Goal: Task Accomplishment & Management: Complete application form

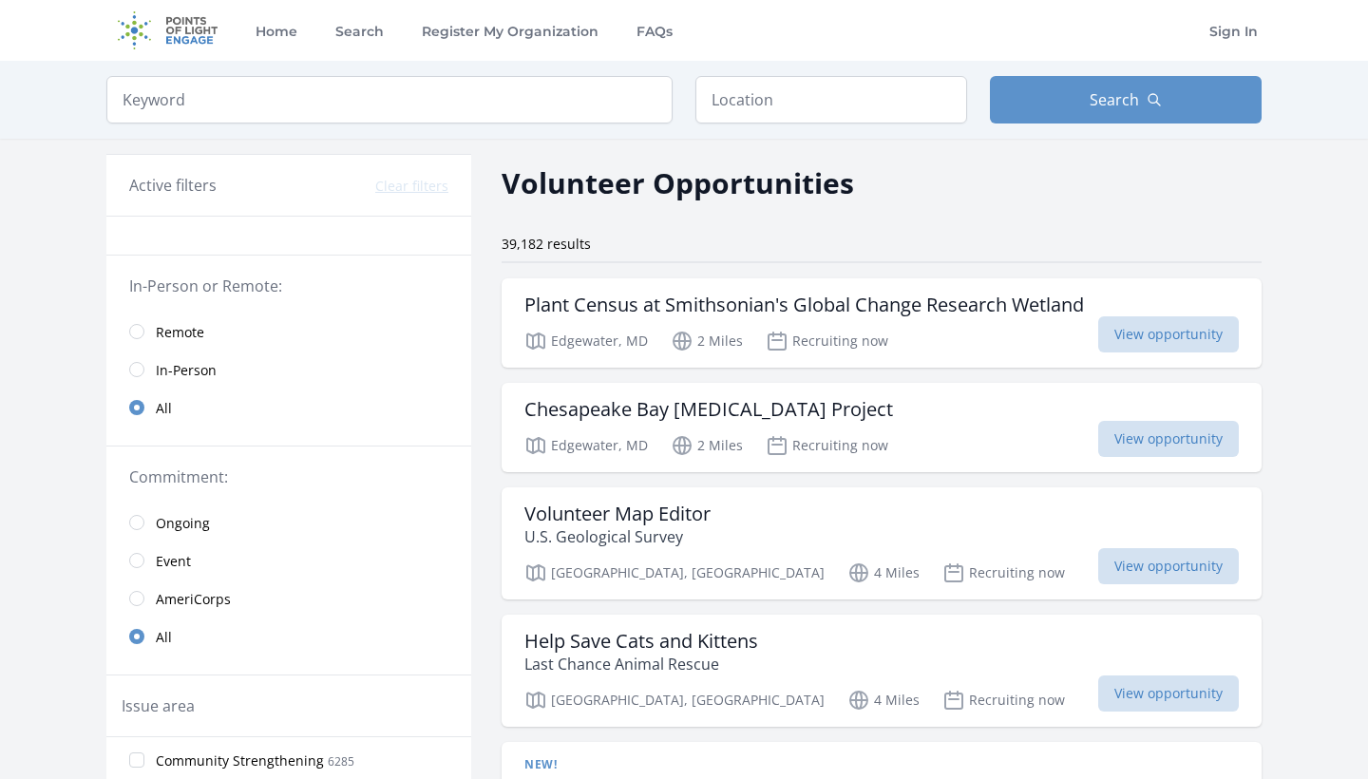
click at [137, 335] on input "radio" at bounding box center [136, 331] width 15 height 15
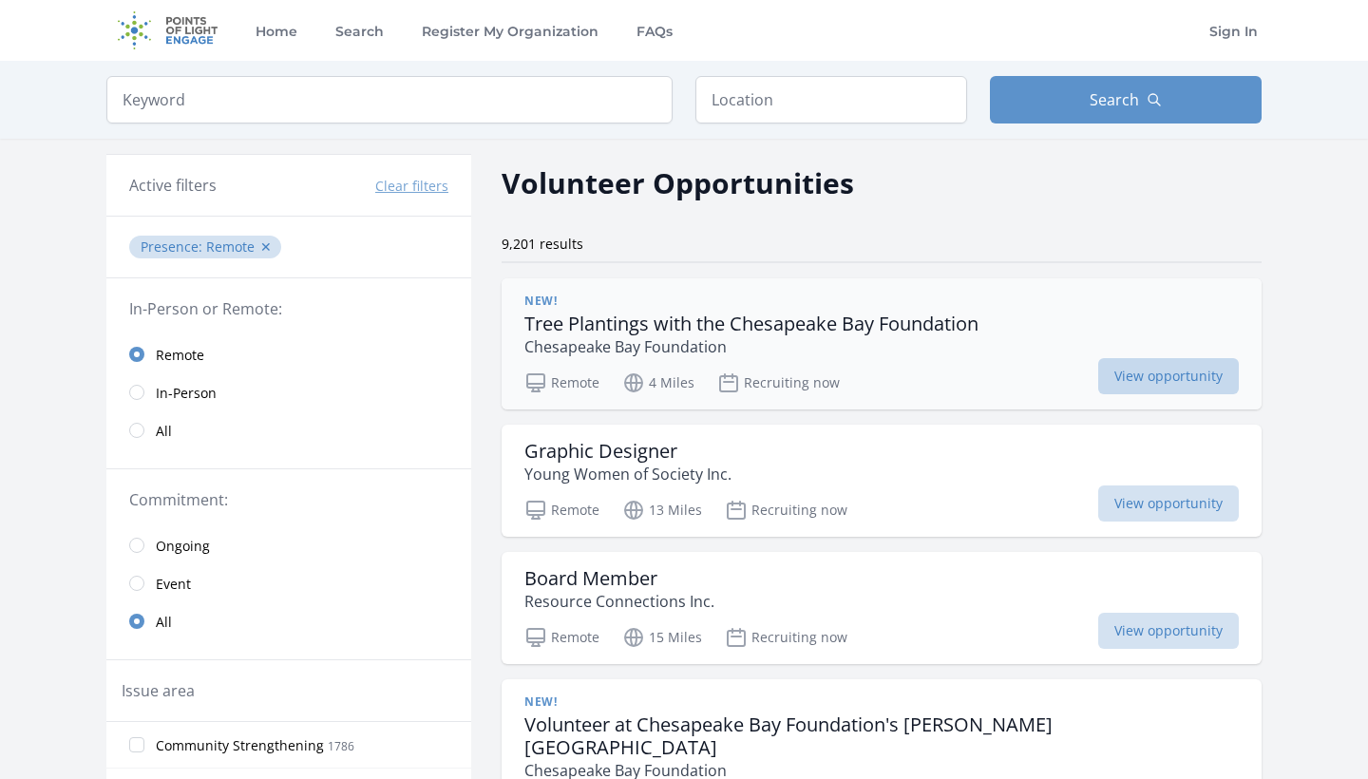
click at [1154, 368] on span "View opportunity" at bounding box center [1168, 376] width 141 height 36
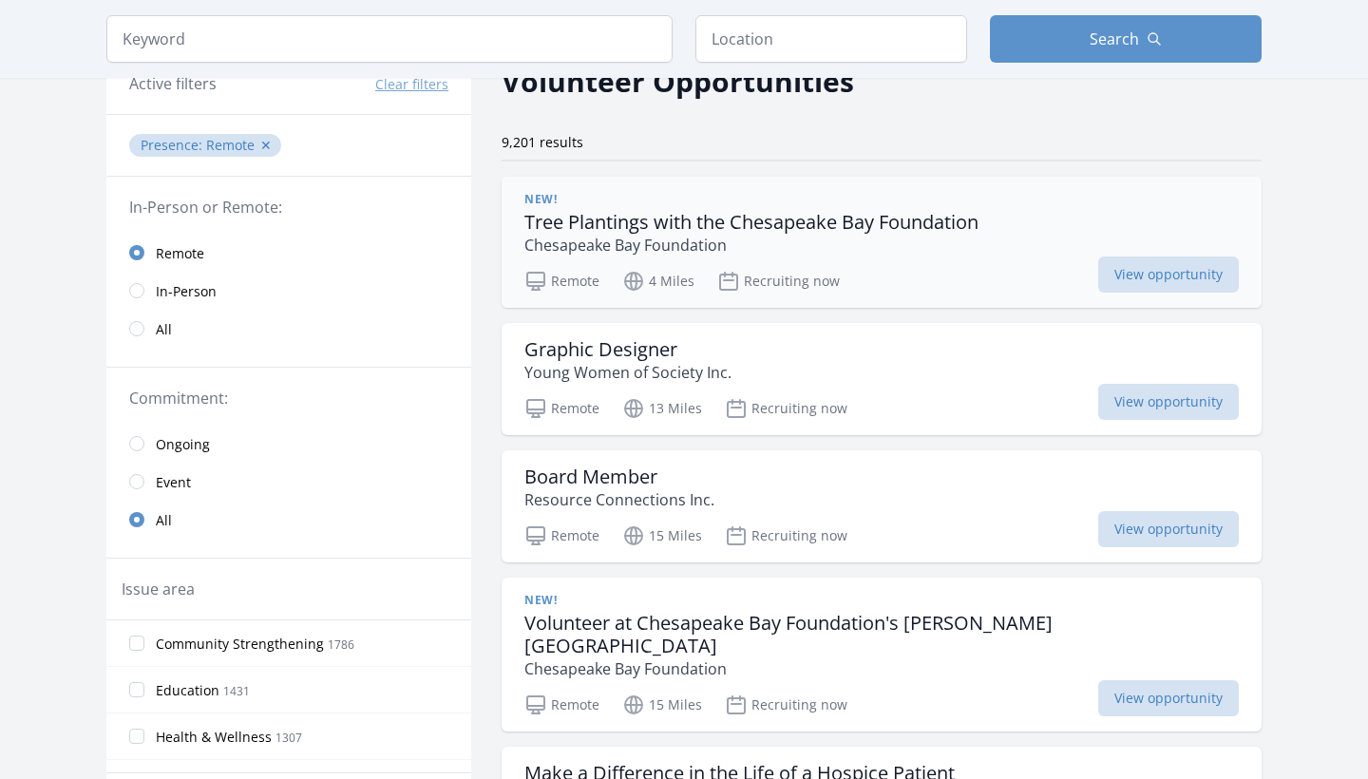
scroll to position [143, 0]
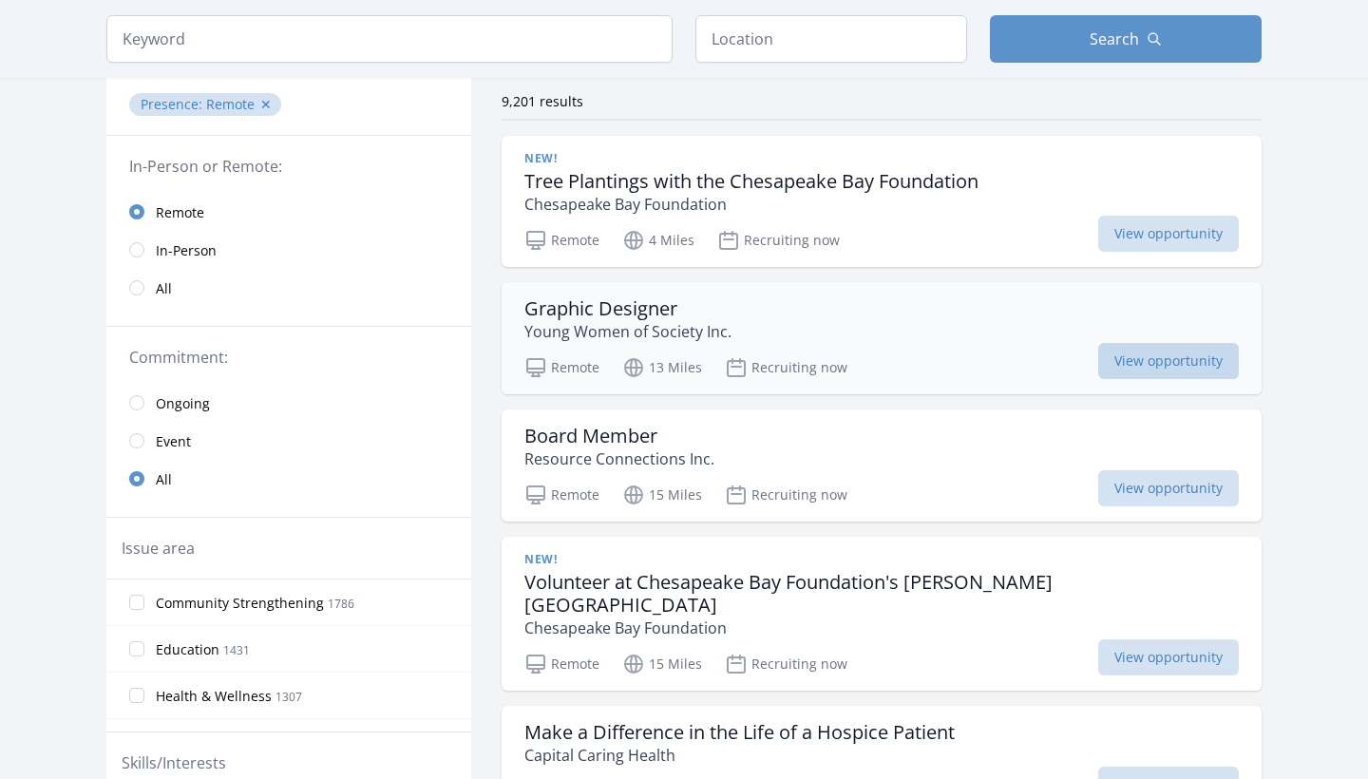
click at [1122, 357] on span "View opportunity" at bounding box center [1168, 361] width 141 height 36
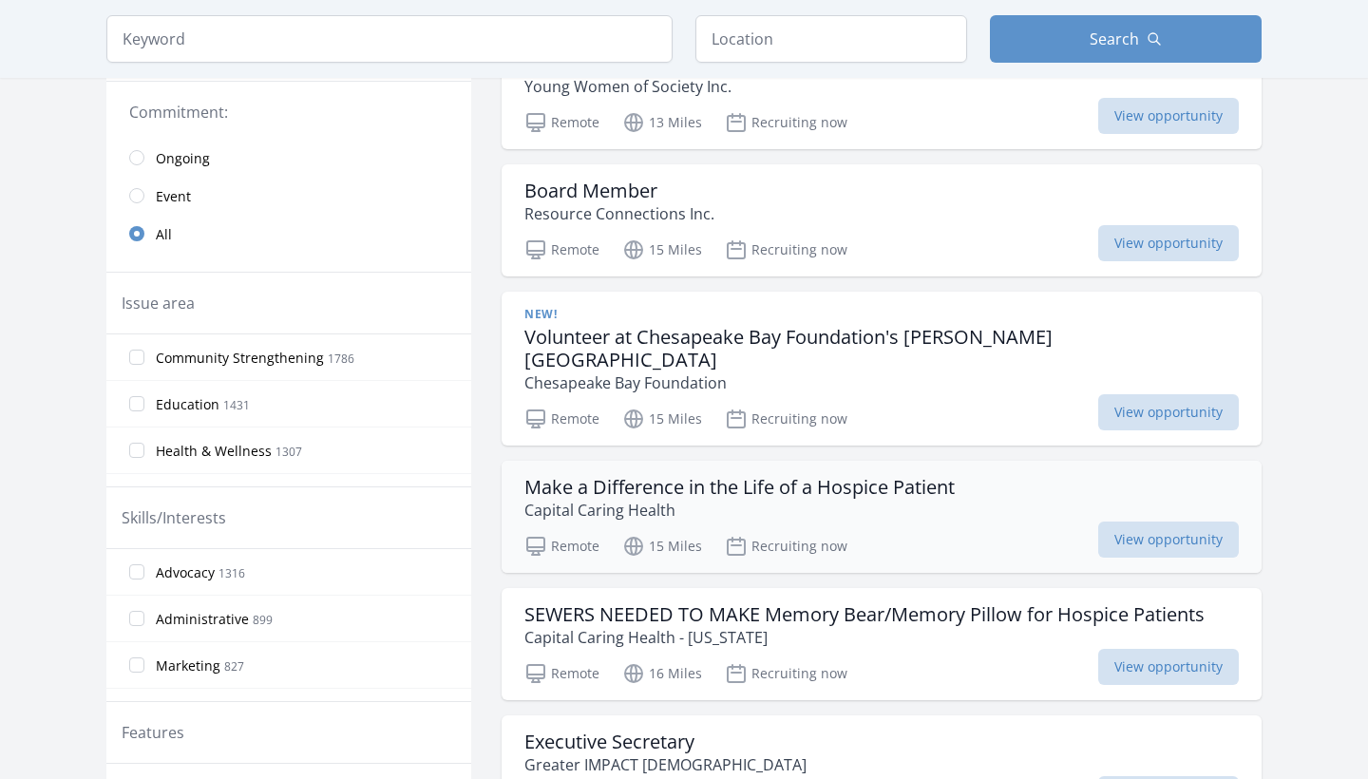
scroll to position [395, 0]
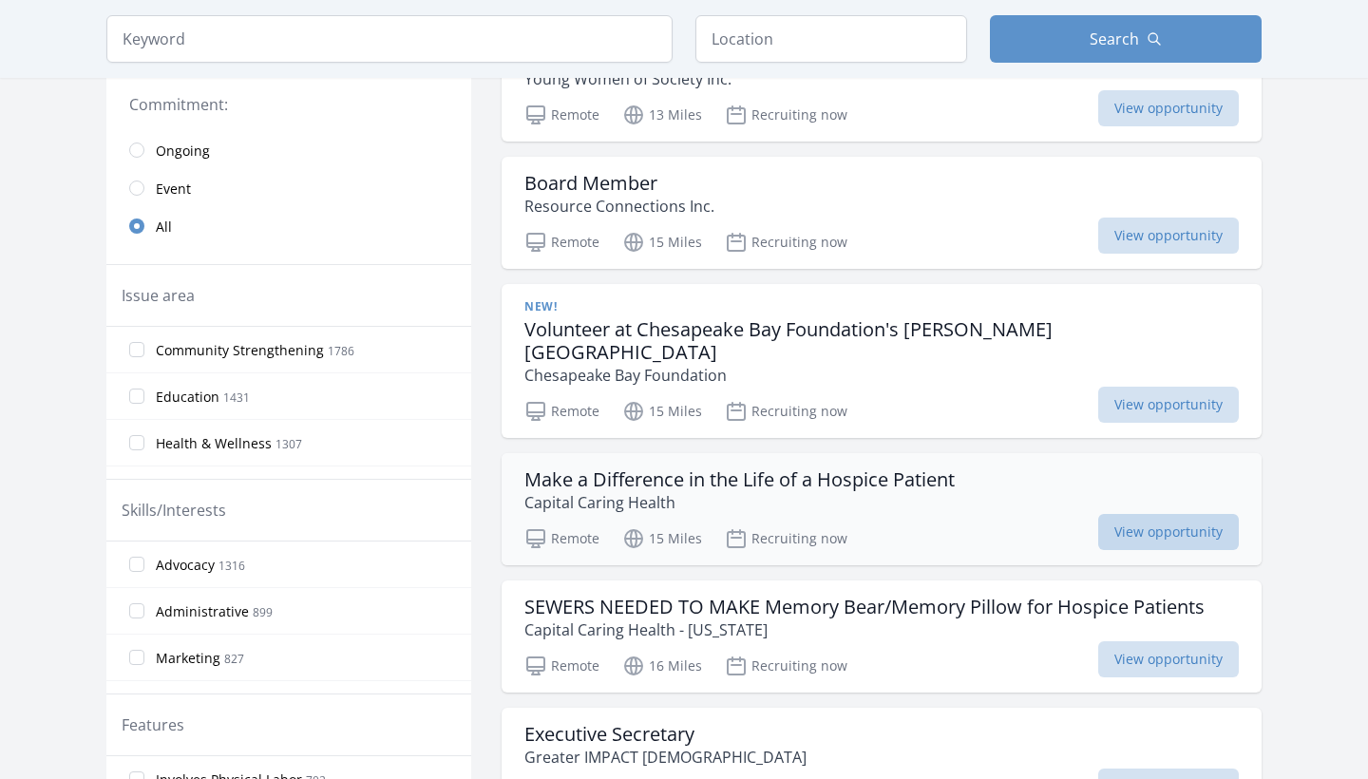
click at [1163, 514] on span "View opportunity" at bounding box center [1168, 532] width 141 height 36
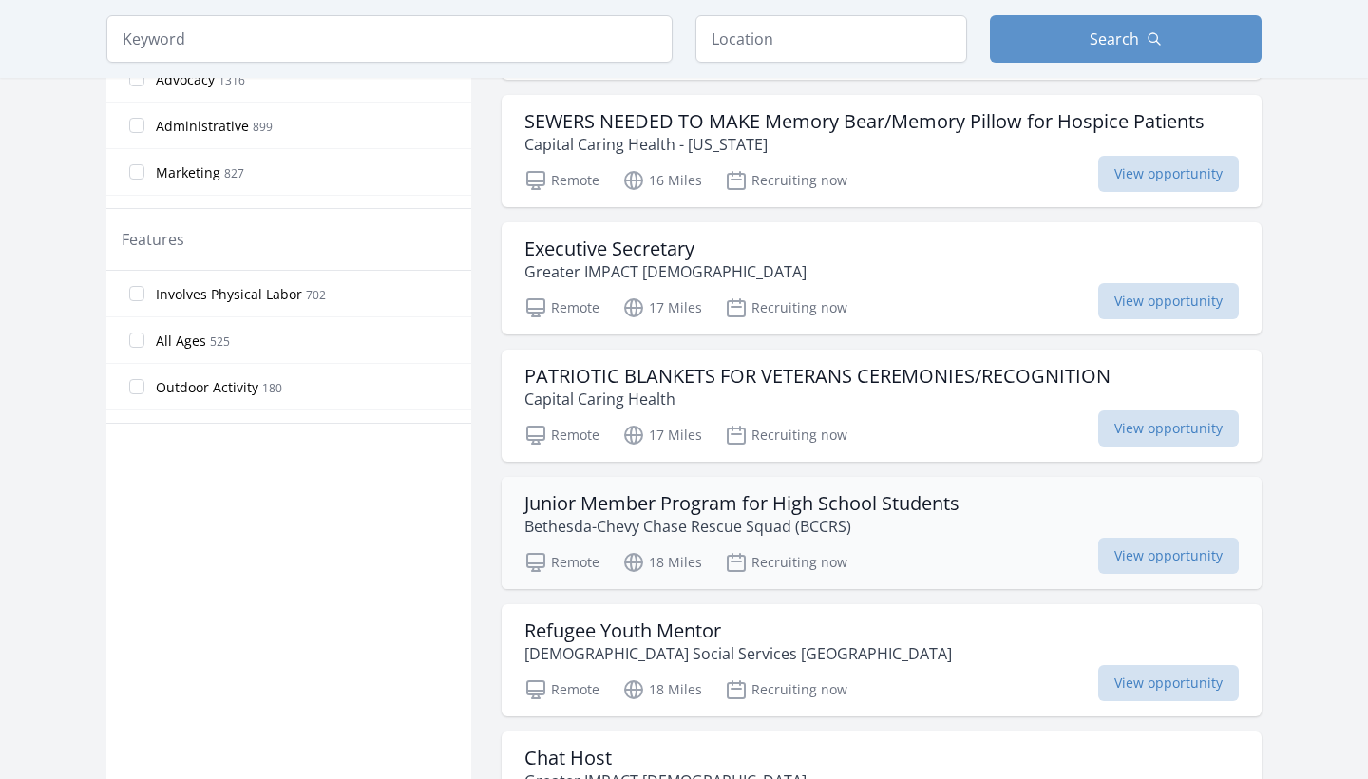
scroll to position [882, 0]
click at [1127, 537] on span "View opportunity" at bounding box center [1168, 555] width 141 height 36
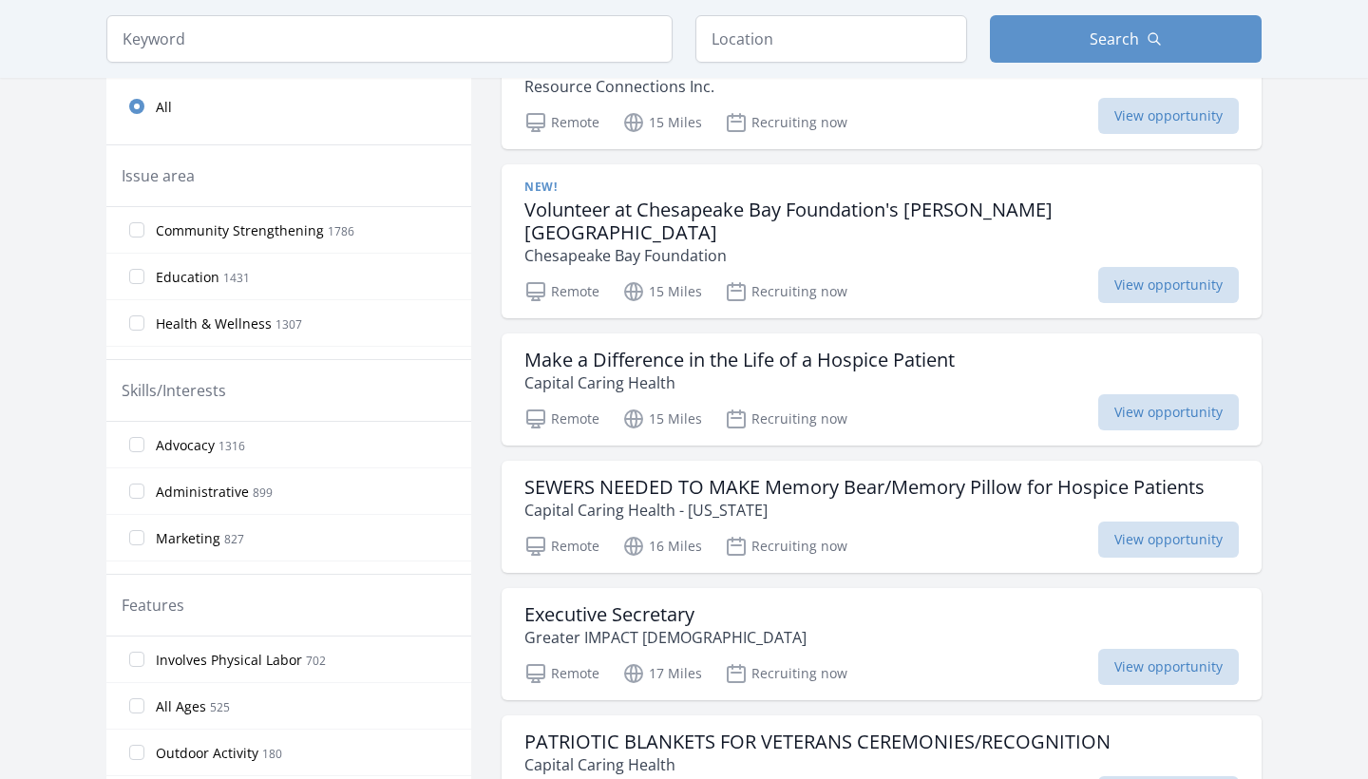
scroll to position [510, 0]
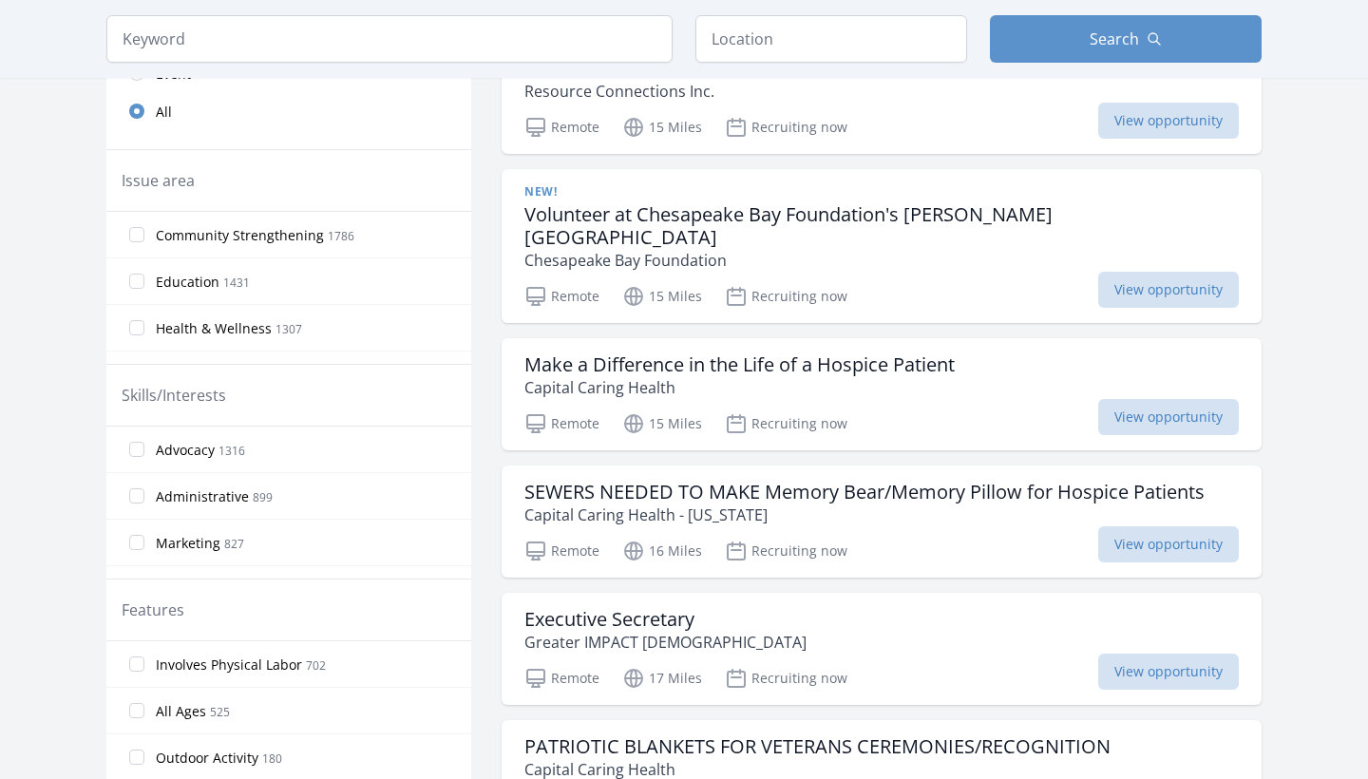
click at [138, 708] on input "All Ages 525" at bounding box center [136, 710] width 15 height 15
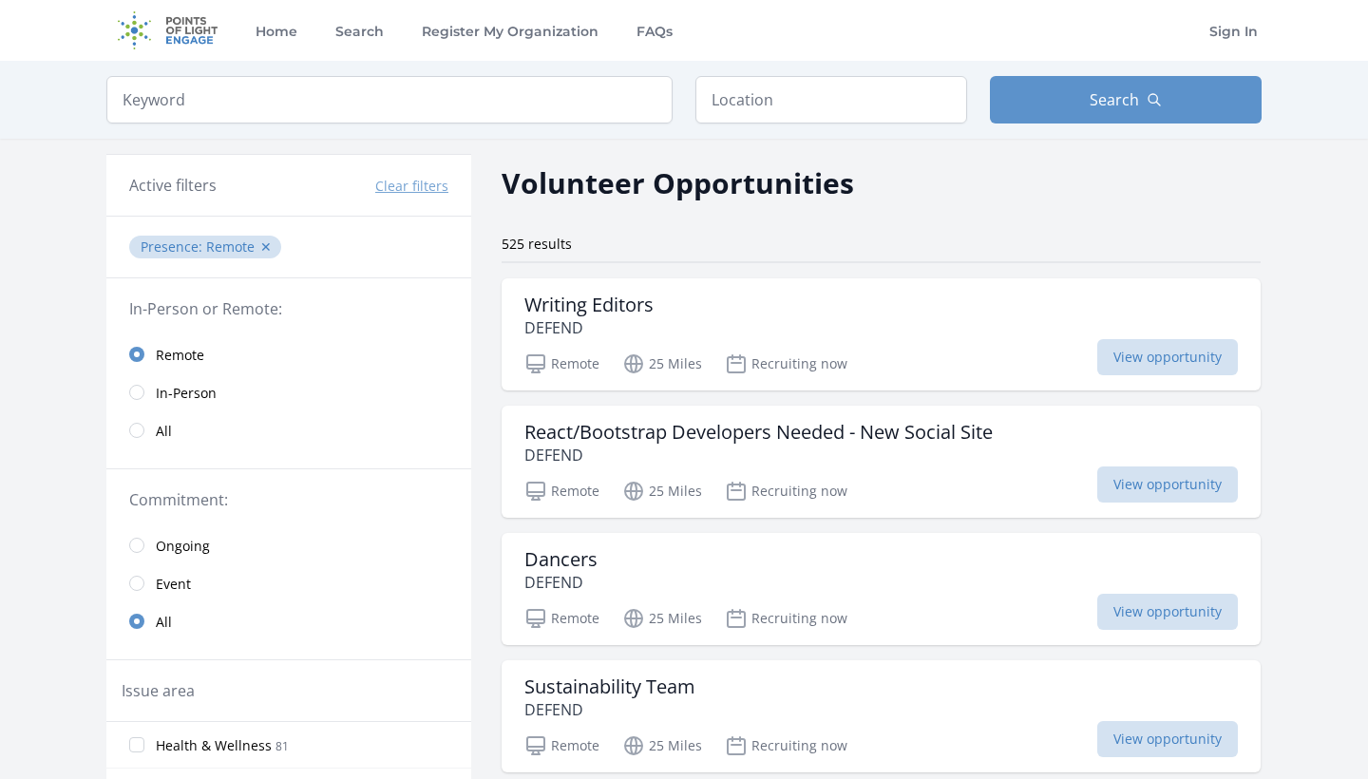
scroll to position [0, 0]
click at [1172, 351] on span "View opportunity" at bounding box center [1167, 357] width 141 height 36
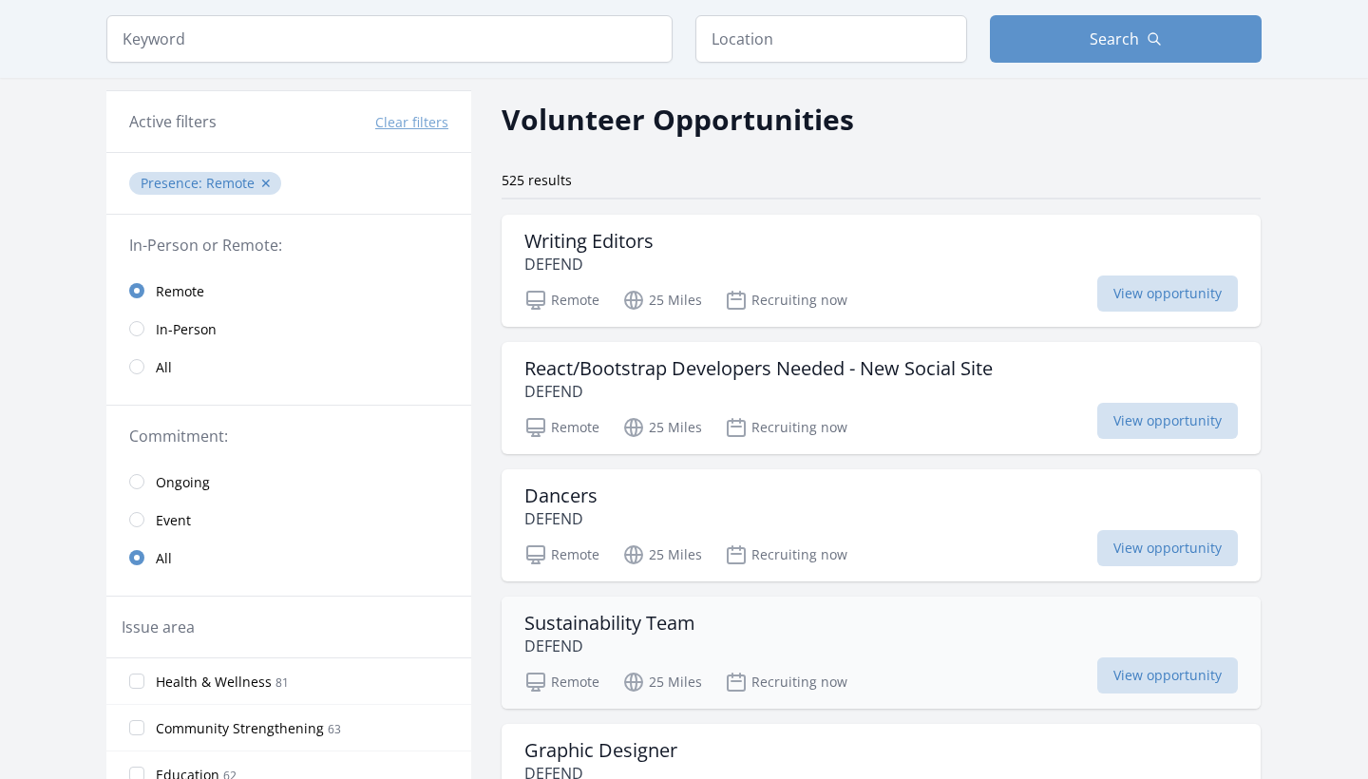
scroll to position [119, 0]
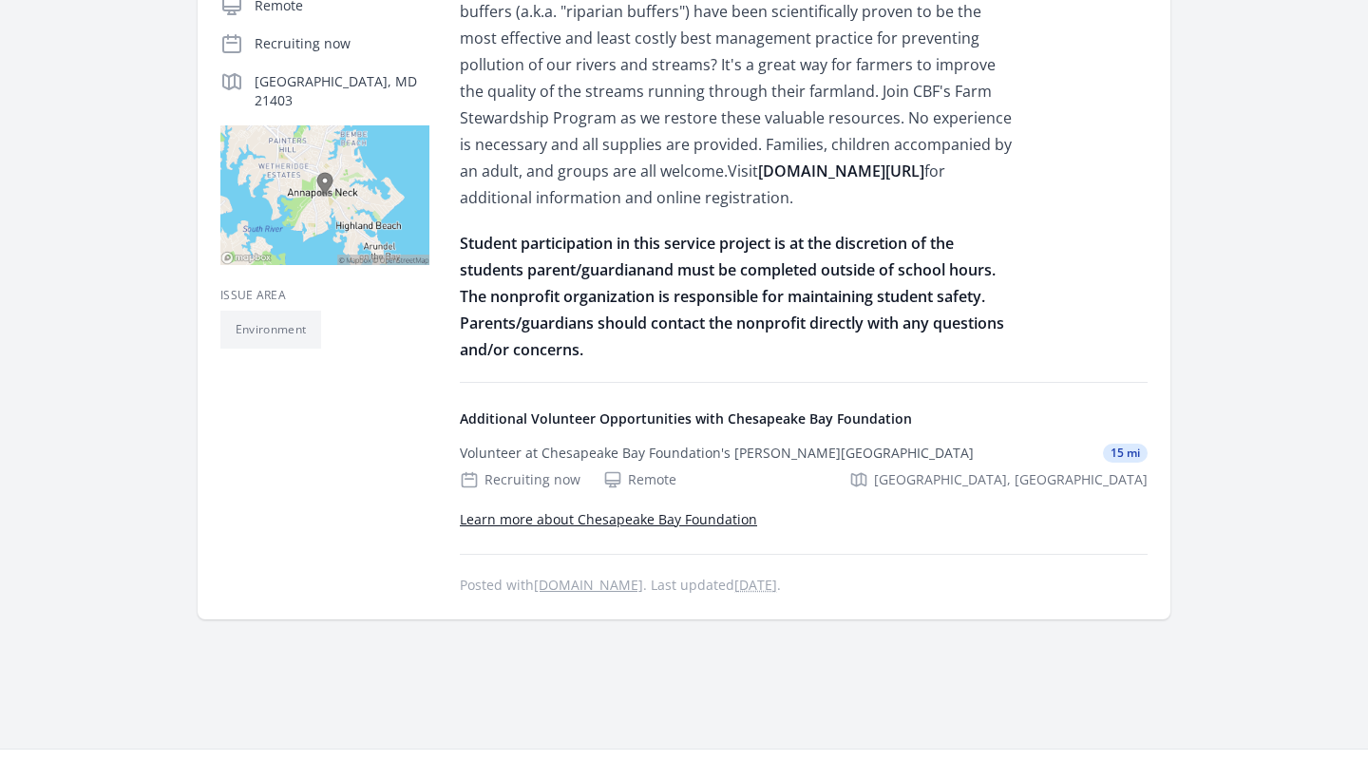
scroll to position [471, 0]
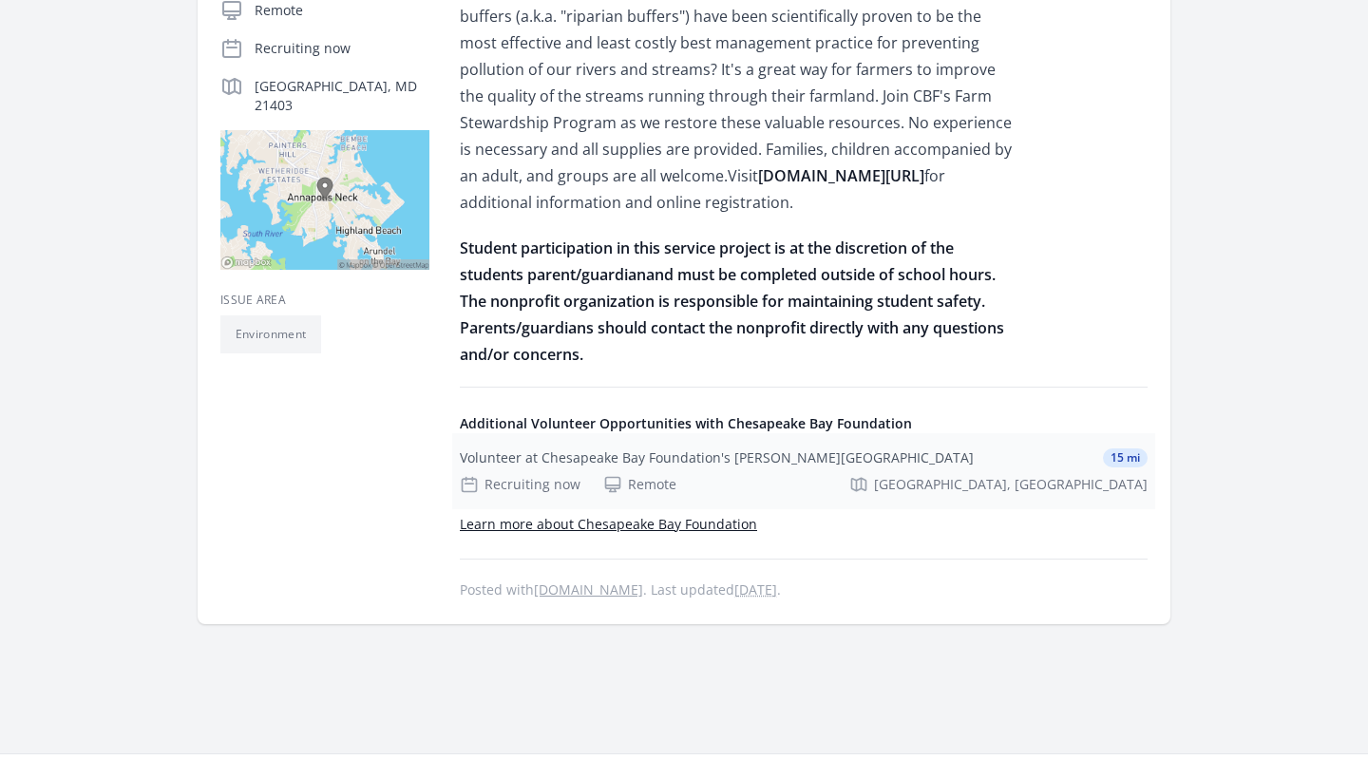
click at [521, 484] on div "Recruiting now" at bounding box center [520, 484] width 121 height 19
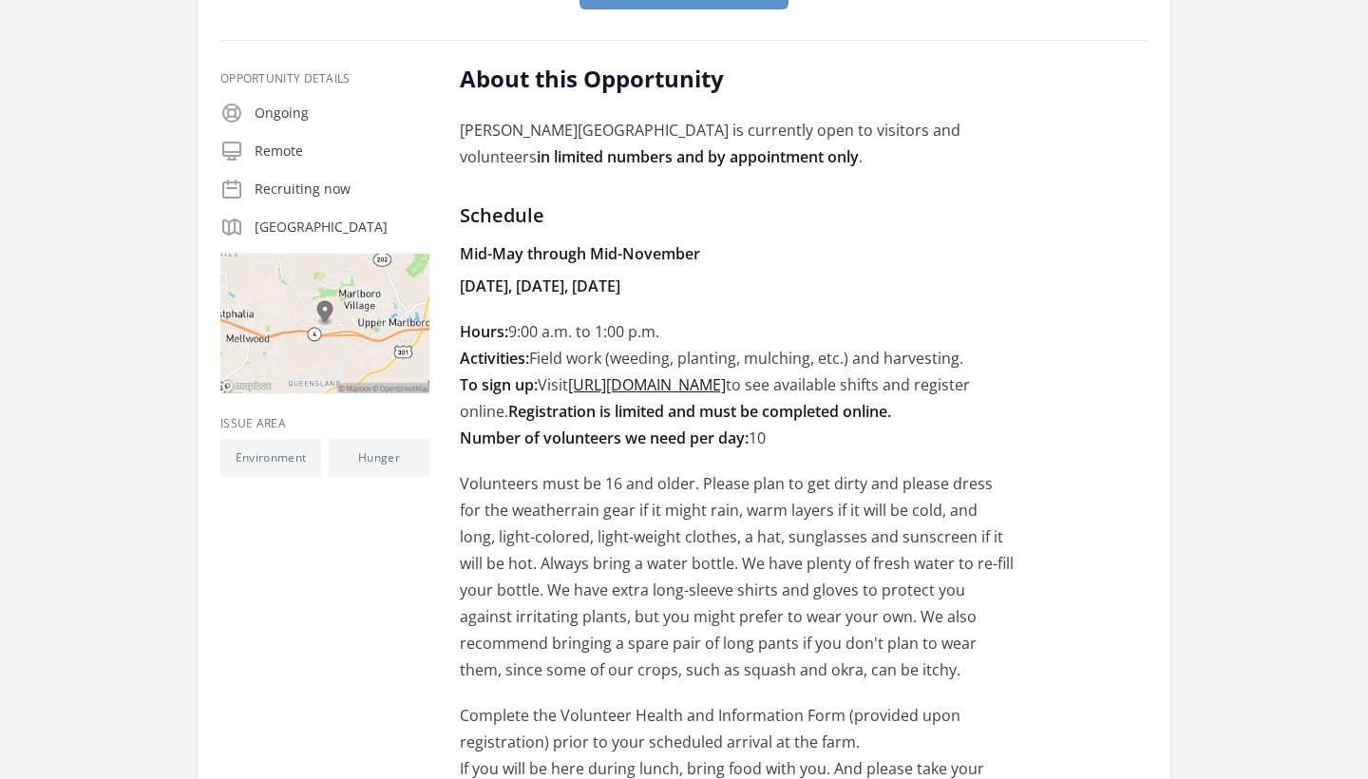
scroll to position [372, 0]
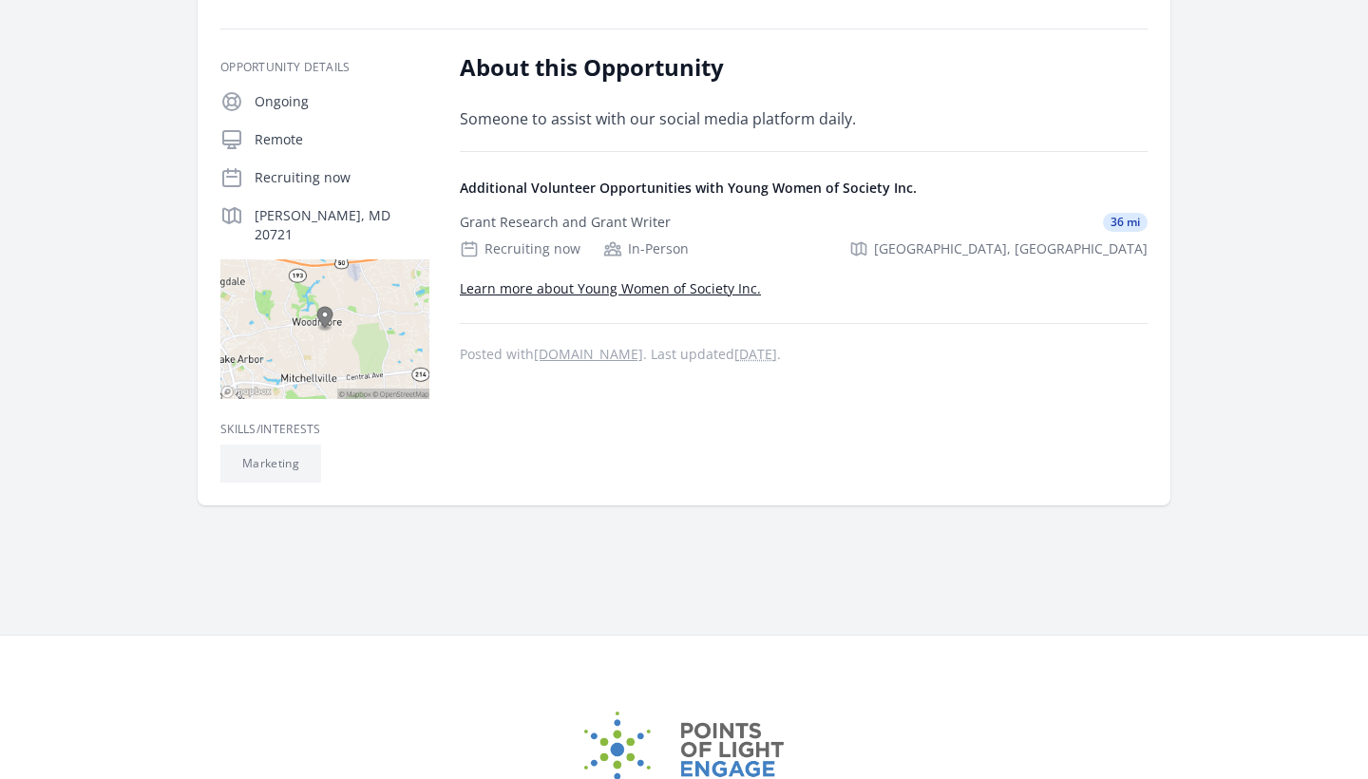
scroll to position [295, 0]
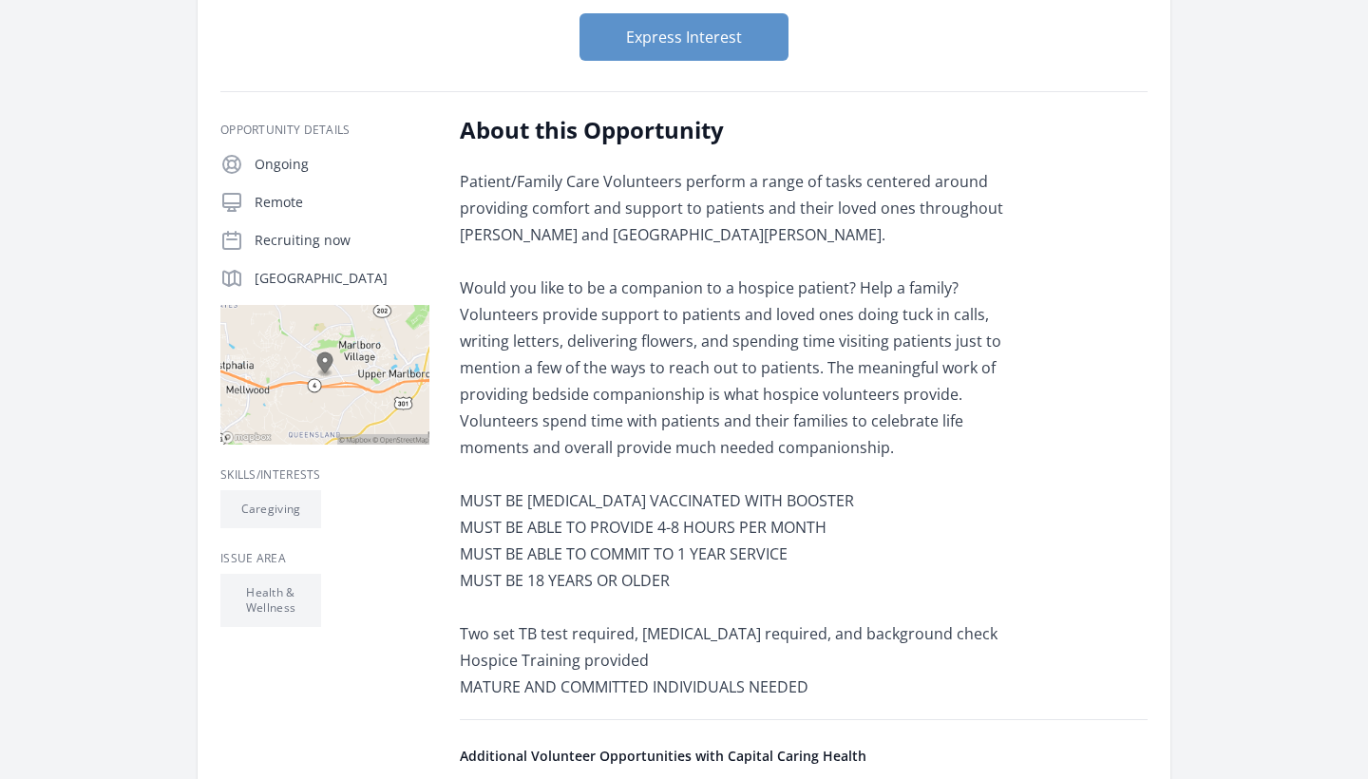
scroll to position [285, 0]
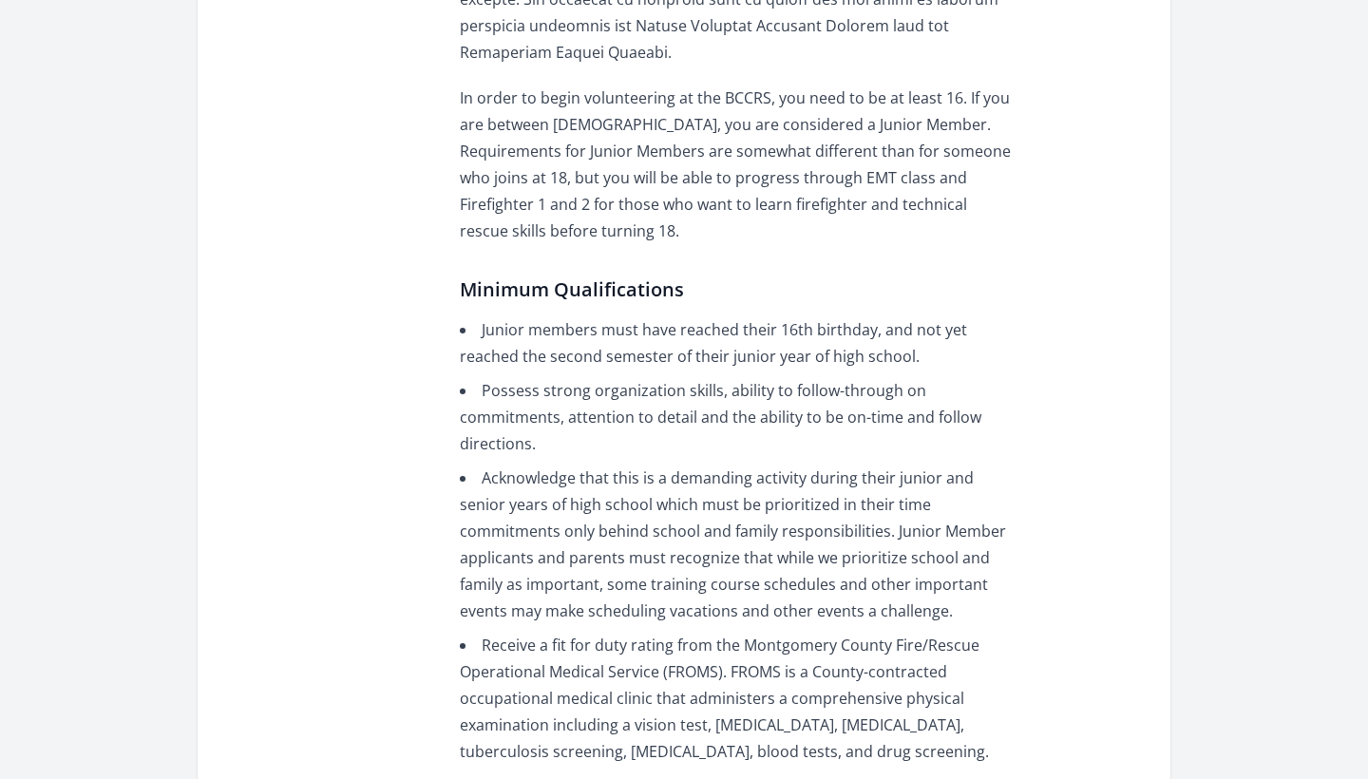
scroll to position [871, 0]
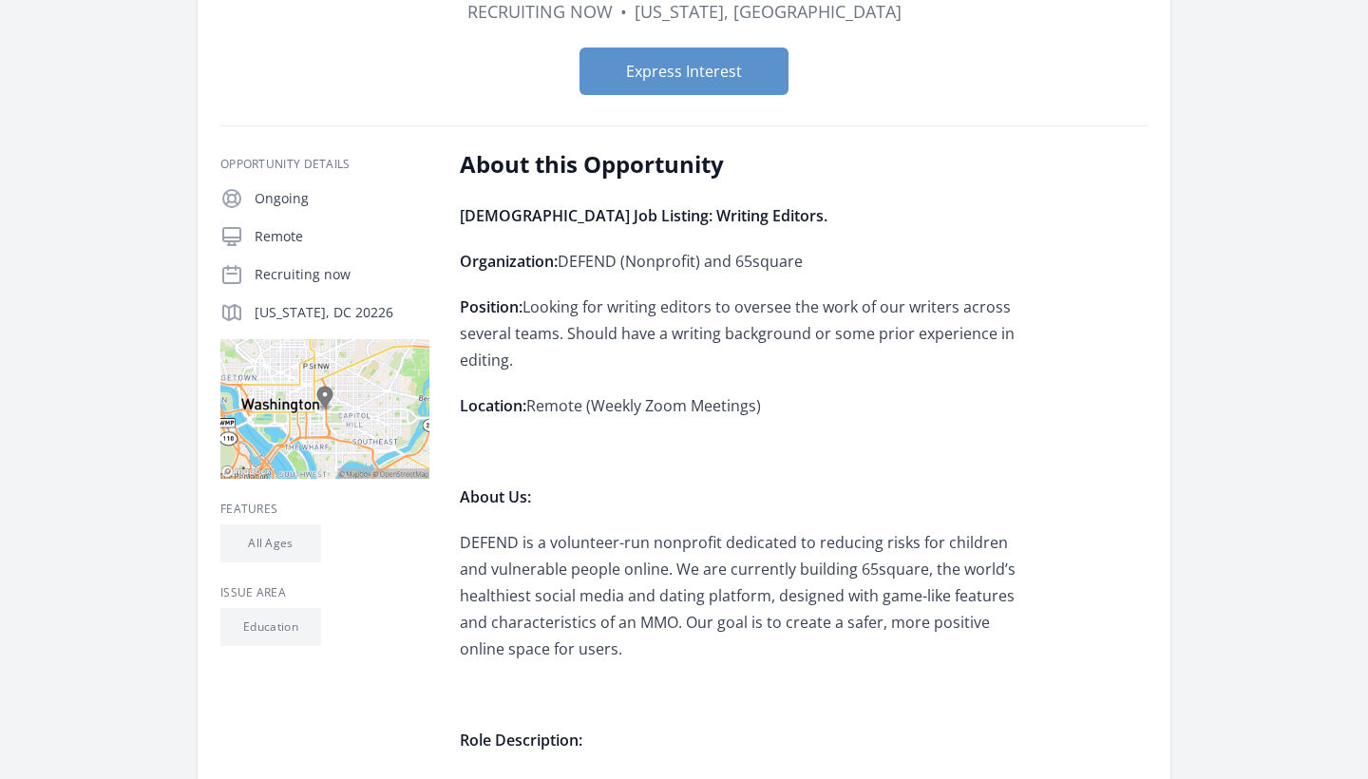
scroll to position [202, 0]
